Goal: Task Accomplishment & Management: Manage account settings

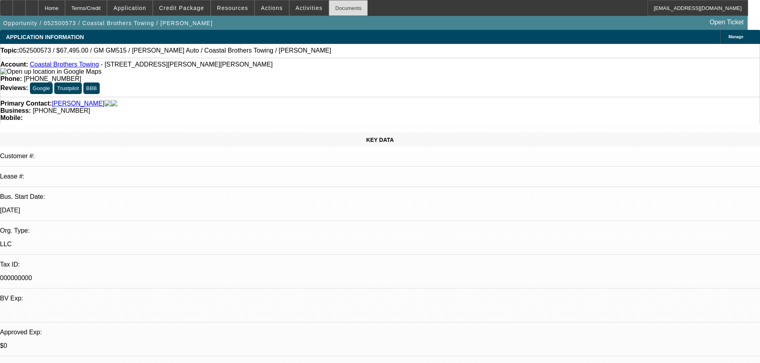
select select "0"
select select "2"
select select "0"
select select "6"
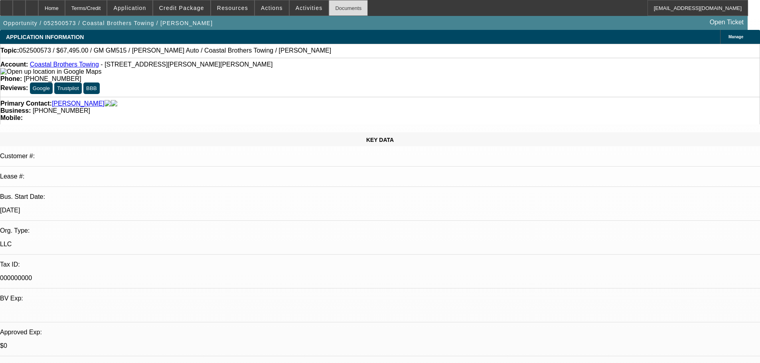
select select "0.1"
select select "2"
select select "0"
select select "6"
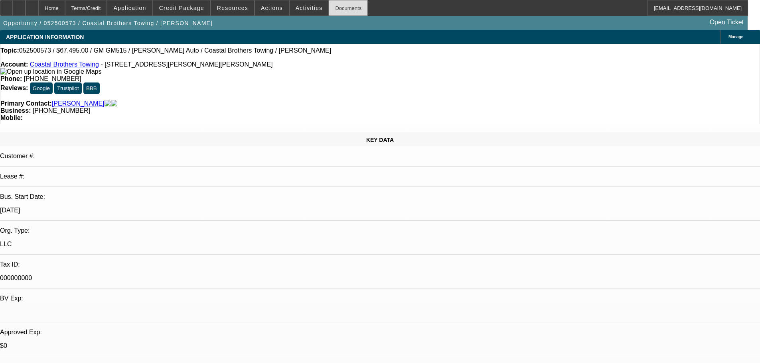
select select "0.1"
select select "2"
select select "0"
select select "6"
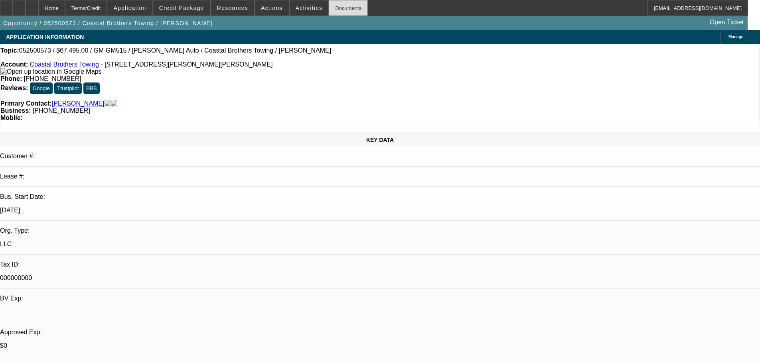
select select "0.1"
select select "2"
select select "0"
select select "6"
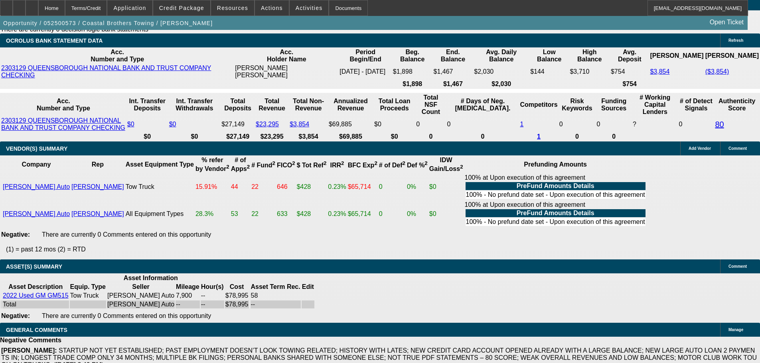
scroll to position [1482, 0]
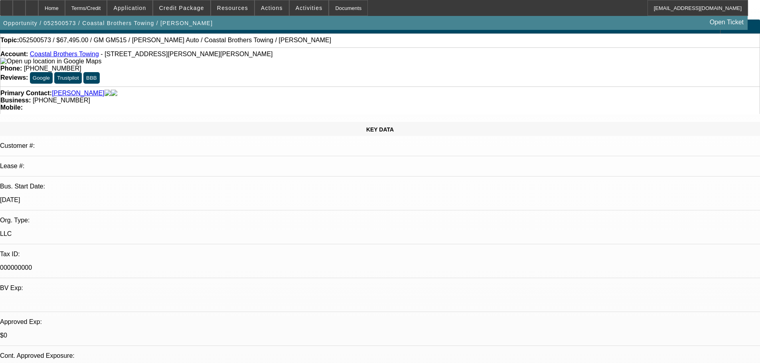
scroll to position [0, 0]
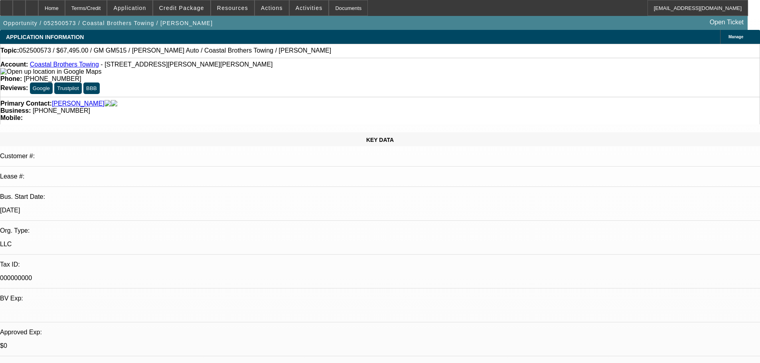
click at [62, 63] on div "Account: Coastal Brothers Towing - 718 Pearl Davis Rd SE, Ludowici, GA 31316 Ph…" at bounding box center [380, 77] width 760 height 39
click at [61, 68] on link "Coastal Brothers Towing" at bounding box center [64, 64] width 69 height 7
click at [213, 81] on div "Account: Coastal Brothers Towing - 718 Pearl Davis Rd SE, Ludowici, GA 31316 Ph…" at bounding box center [380, 77] width 760 height 39
click at [55, 65] on link "Coastal Brothers Towing" at bounding box center [64, 64] width 69 height 7
select select "0.1"
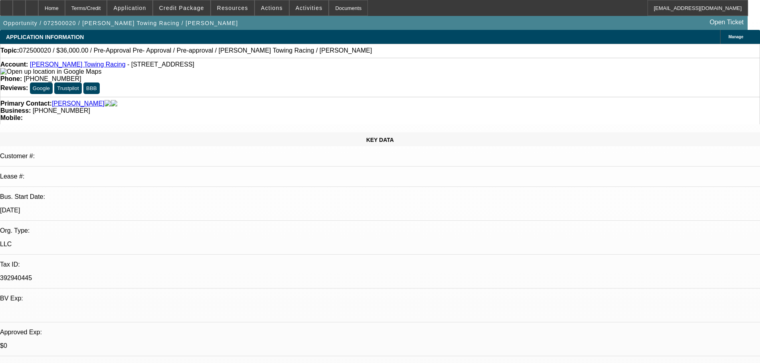
select select "2"
select select "0"
select select "6"
select select "0.1"
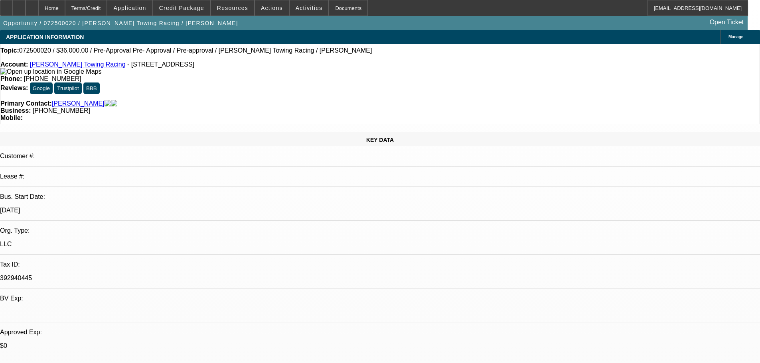
select select "2"
select select "0"
select select "6"
select select "0.1"
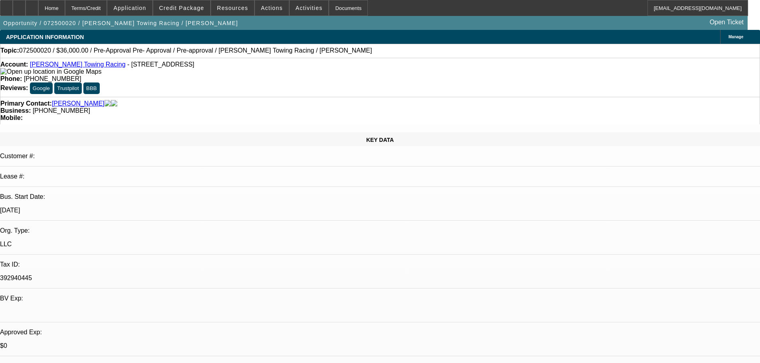
select select "2"
select select "0"
select select "6"
select select "0.1"
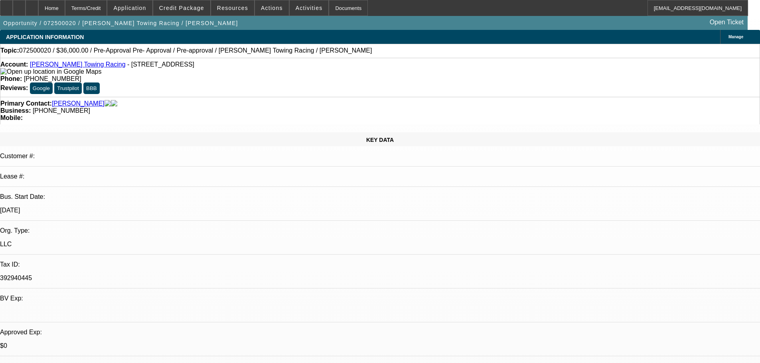
select select "2"
select select "0"
select select "6"
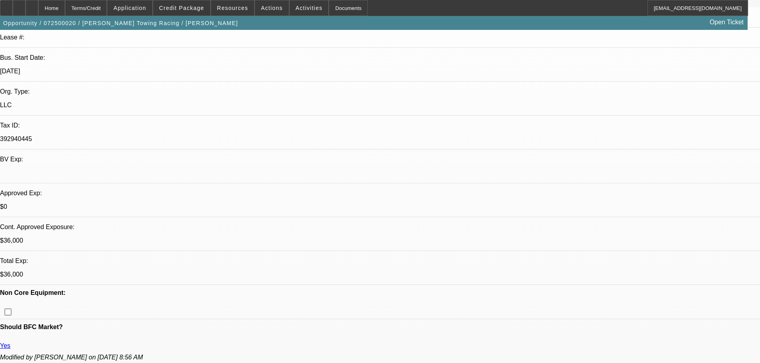
scroll to position [160, 0]
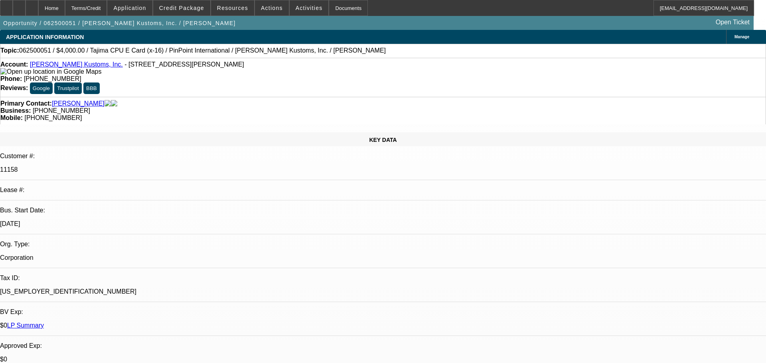
select select "0"
select select "2"
select select "0"
select select "9"
select select "0"
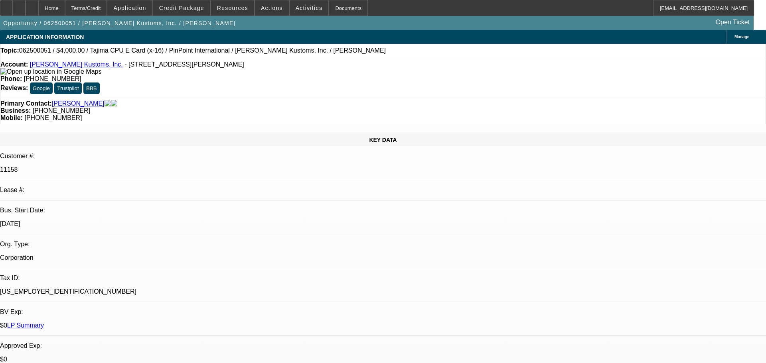
select select "2"
select select "0"
select select "9"
select select "0"
select select "2"
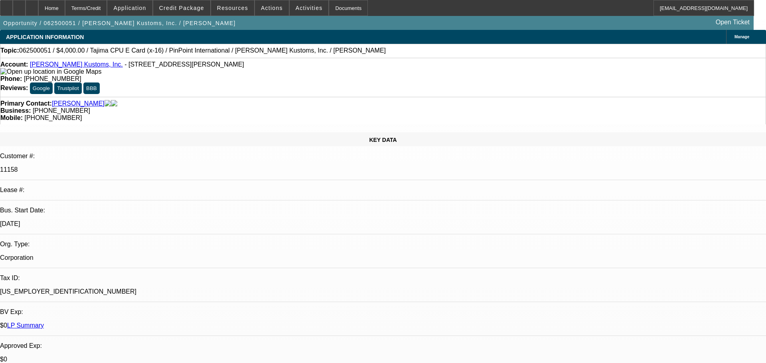
select select "0"
select select "9"
drag, startPoint x: 729, startPoint y: 52, endPoint x: 738, endPoint y: 68, distance: 18.0
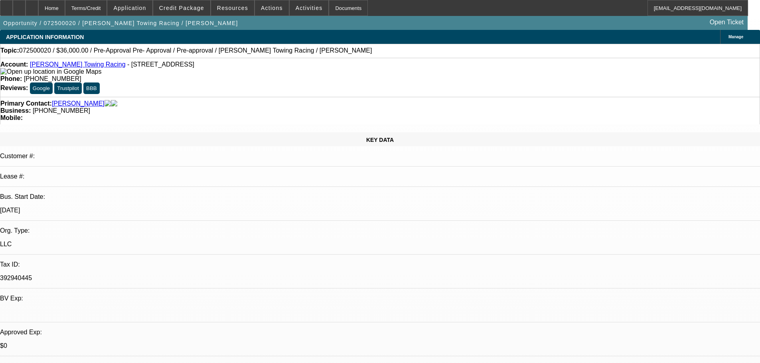
select select "0.1"
select select "2"
select select "0"
select select "6"
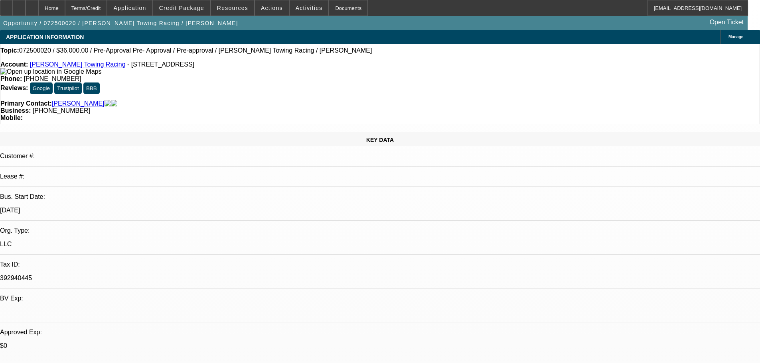
select select "0.1"
select select "2"
select select "0"
select select "6"
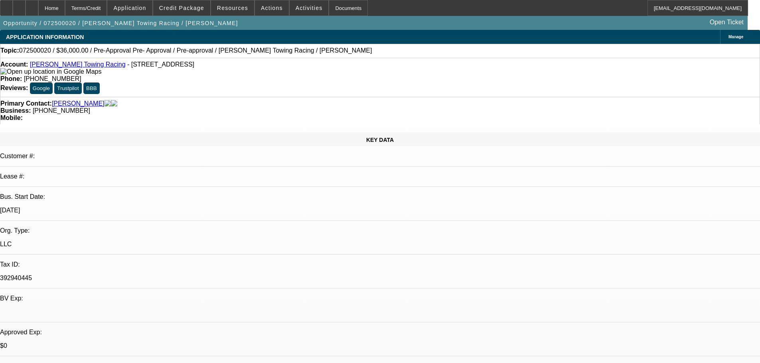
select select "0.1"
select select "2"
select select "0"
select select "6"
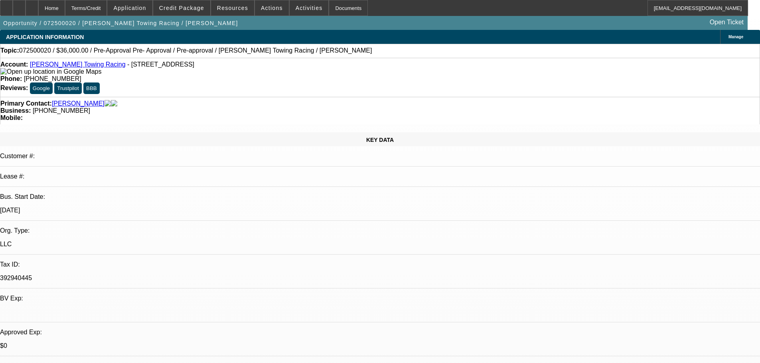
select select "0.1"
select select "2"
select select "0"
select select "6"
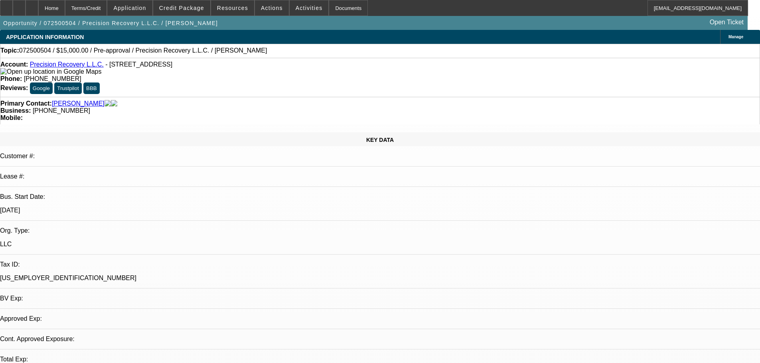
select select "0"
select select "2"
select select "0.1"
select select "4"
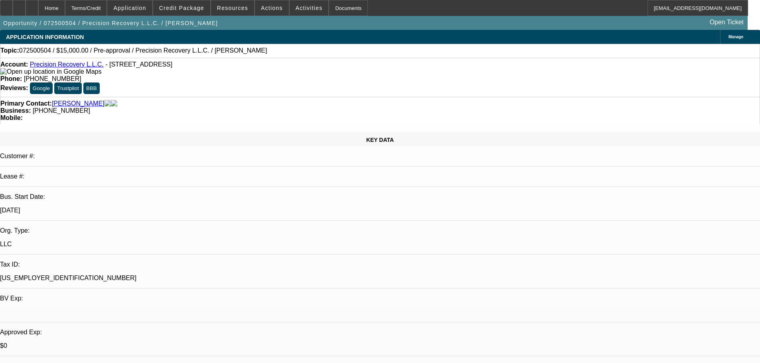
click at [311, 4] on span at bounding box center [309, 7] width 39 height 19
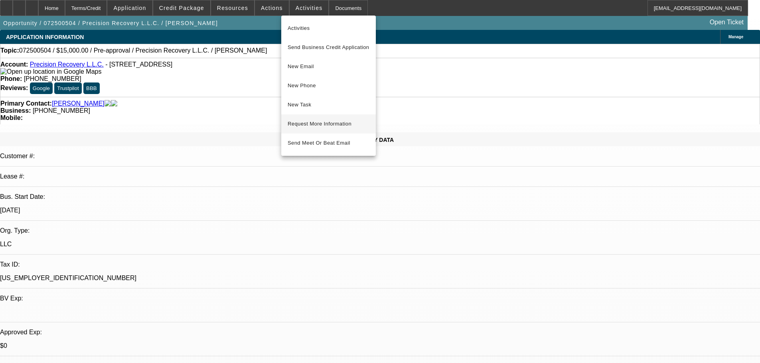
click at [320, 124] on span "Request More Information" at bounding box center [329, 124] width 82 height 10
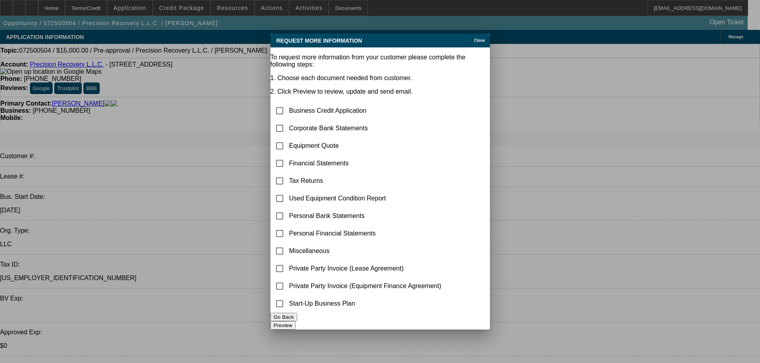
click at [472, 34] on div "Close" at bounding box center [481, 38] width 18 height 9
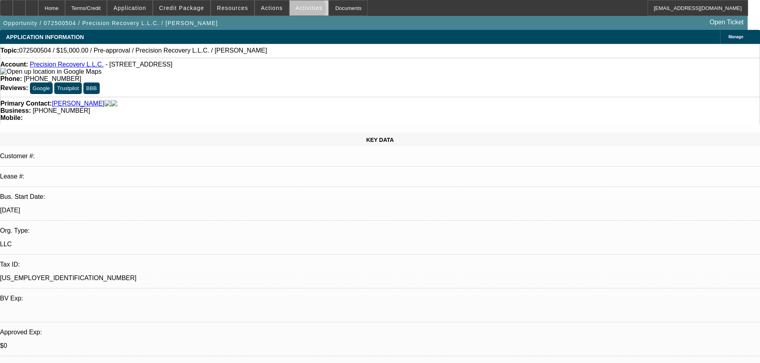
click at [298, 11] on span "Activities" at bounding box center [309, 8] width 27 height 6
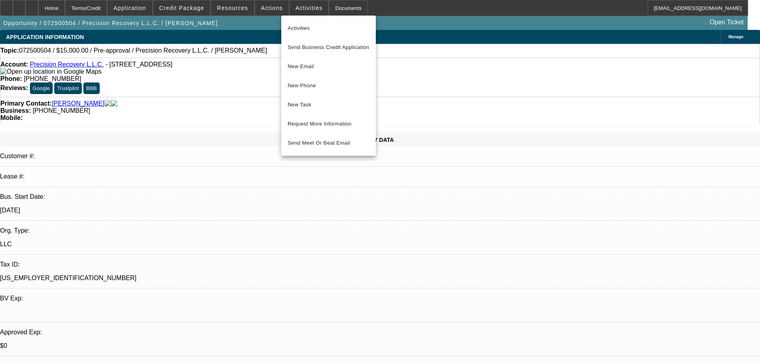
click at [264, 8] on div at bounding box center [380, 181] width 760 height 363
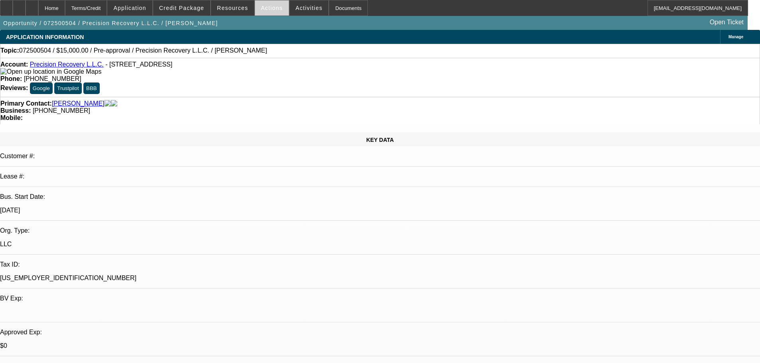
click at [266, 8] on span "Actions" at bounding box center [272, 8] width 22 height 6
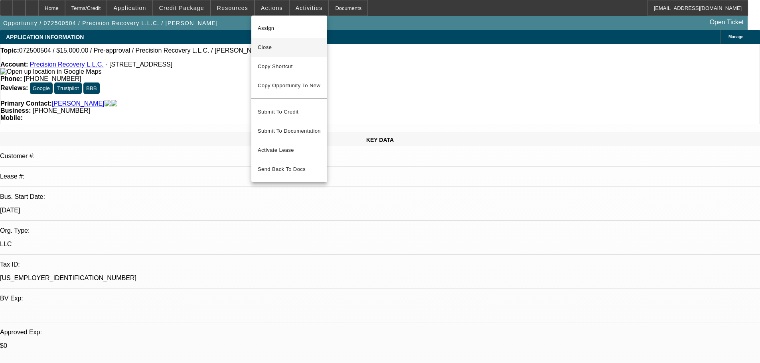
click at [295, 45] on span "Close" at bounding box center [289, 48] width 63 height 10
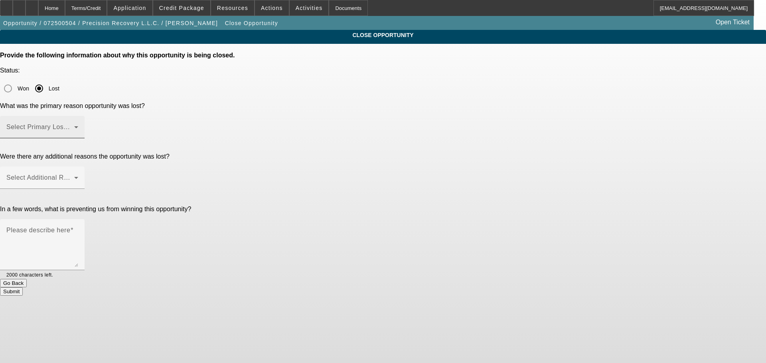
click at [74, 126] on span at bounding box center [40, 131] width 68 height 10
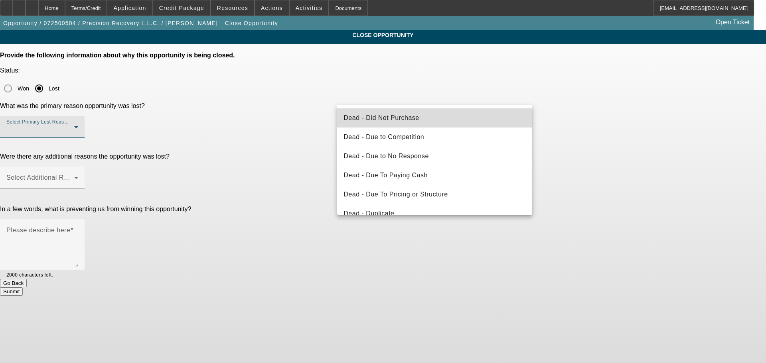
click at [472, 115] on mat-option "Dead - Did Not Purchase" at bounding box center [434, 118] width 195 height 19
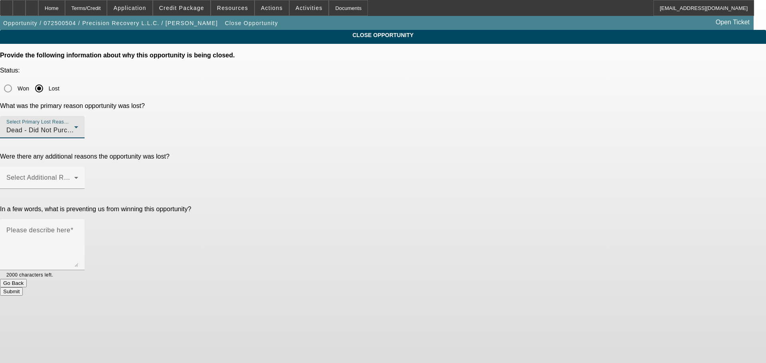
click at [74, 126] on div "Dead - Did Not Purchase" at bounding box center [40, 131] width 68 height 10
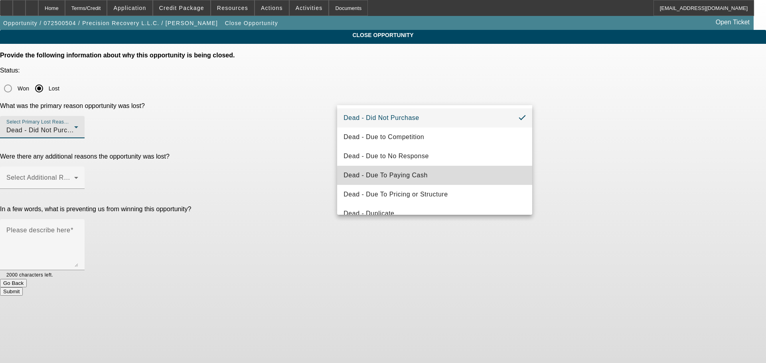
click at [482, 178] on mat-option "Dead - Due To Paying Cash" at bounding box center [434, 175] width 195 height 19
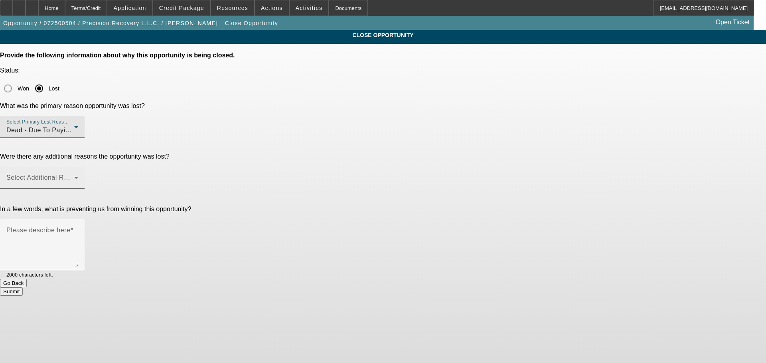
click at [78, 167] on div "Select Additional Reasons" at bounding box center [42, 178] width 72 height 22
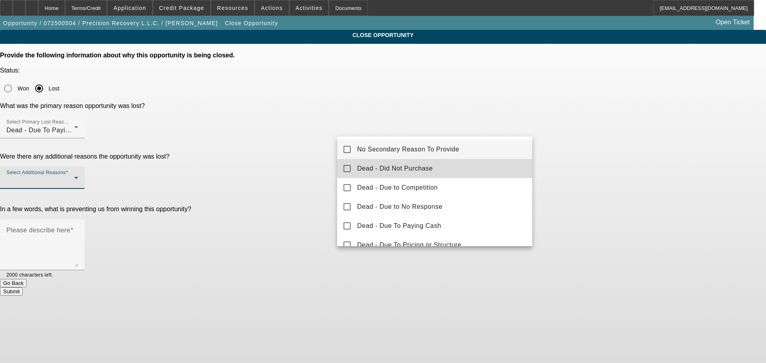
click at [458, 175] on mat-option "Dead - Did Not Purchase" at bounding box center [434, 168] width 195 height 19
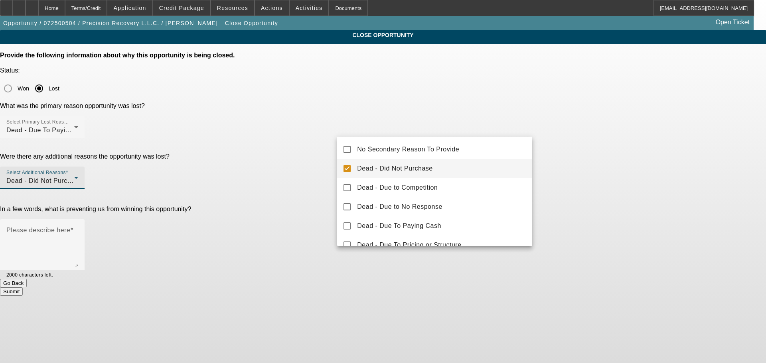
click at [673, 155] on div at bounding box center [383, 181] width 766 height 363
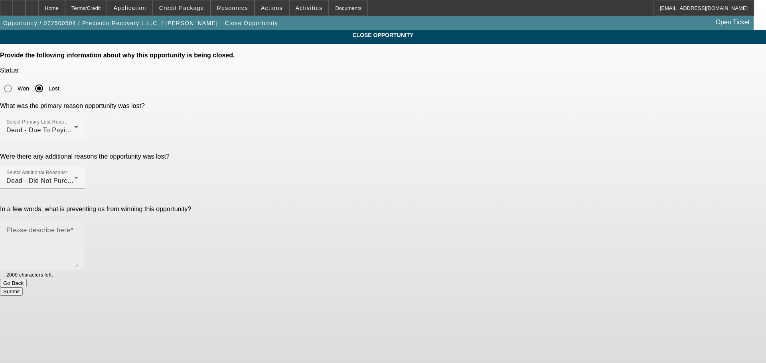
click at [70, 227] on mat-label "Please describe here" at bounding box center [38, 230] width 64 height 7
click at [78, 229] on textarea "Please describe here" at bounding box center [42, 248] width 72 height 38
type textarea "Bought cash and decided he couldn't afford additional payments on a slb. Nor di…"
click at [23, 288] on button "Submit" at bounding box center [11, 292] width 23 height 8
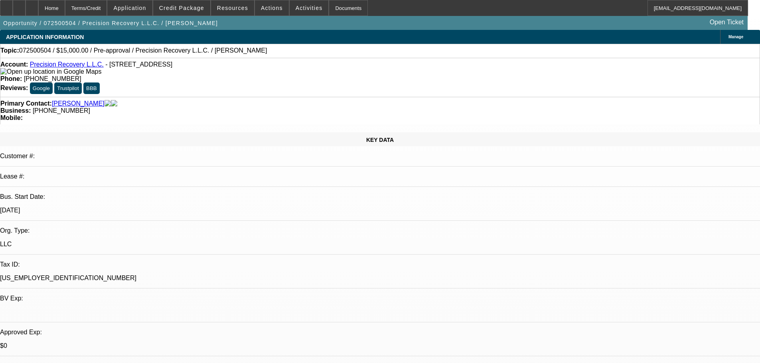
select select "0"
select select "2"
select select "0.1"
select select "4"
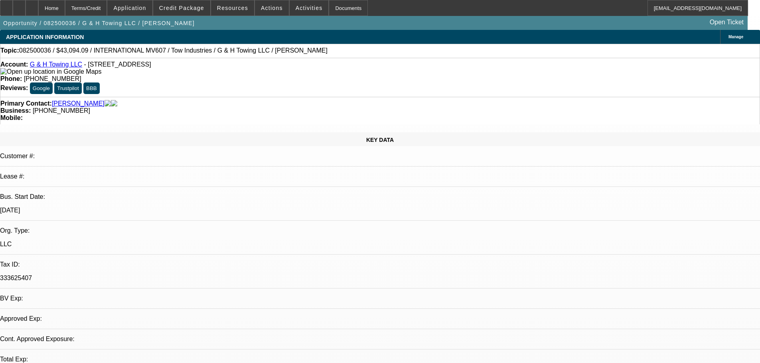
select select "0"
select select "2"
select select "0.1"
select select "4"
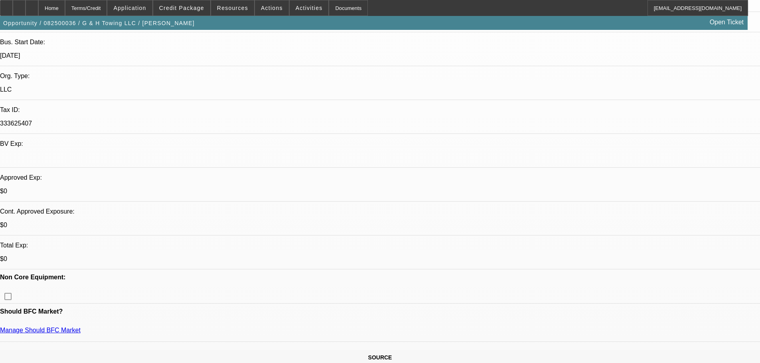
scroll to position [160, 0]
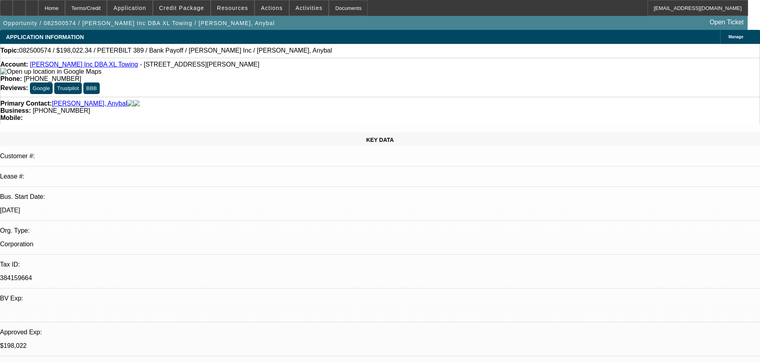
select select "0"
select select "2"
select select "0.15"
select select "16"
select select "0"
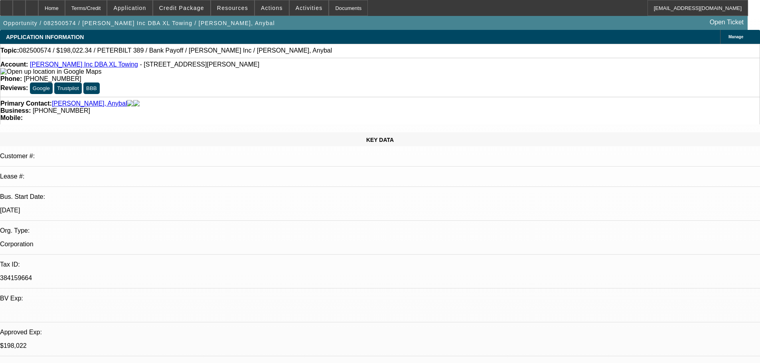
select select "2"
select select "0.15"
select select "16"
select select "0"
select select "2"
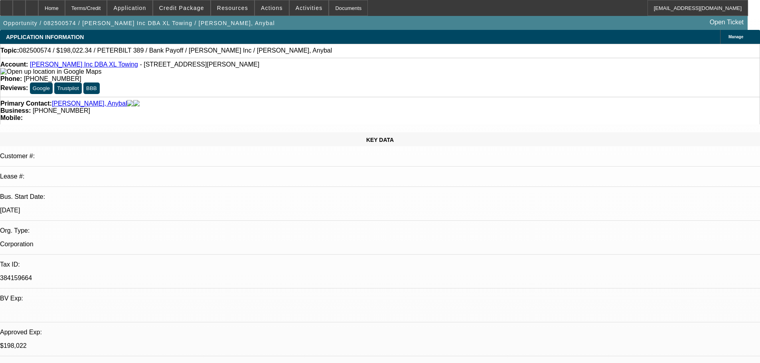
select select "0.15"
select select "4"
select select "0"
select select "2"
select select "0.15"
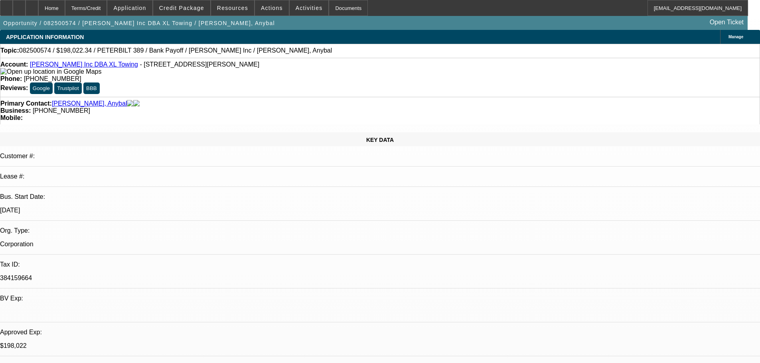
select select "4"
drag, startPoint x: 588, startPoint y: 112, endPoint x: 557, endPoint y: 117, distance: 31.8
copy b "[PHONE_NUMBER]"
